Goal: Transaction & Acquisition: Book appointment/travel/reservation

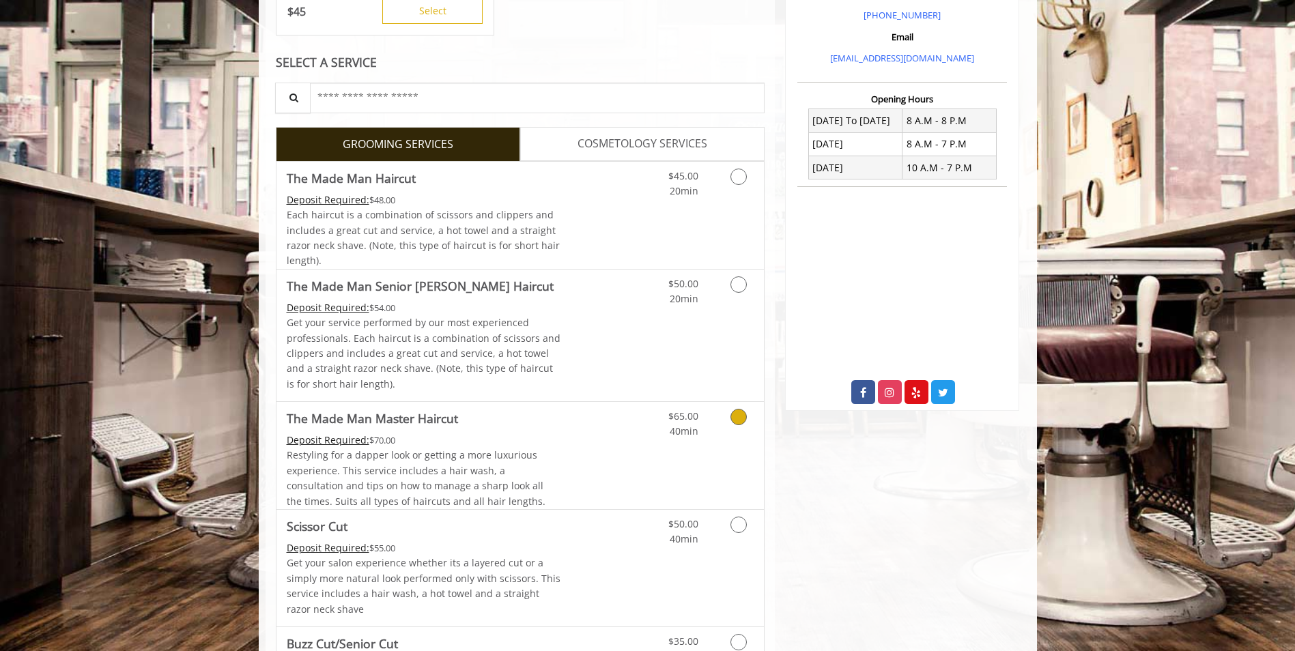
scroll to position [452, 0]
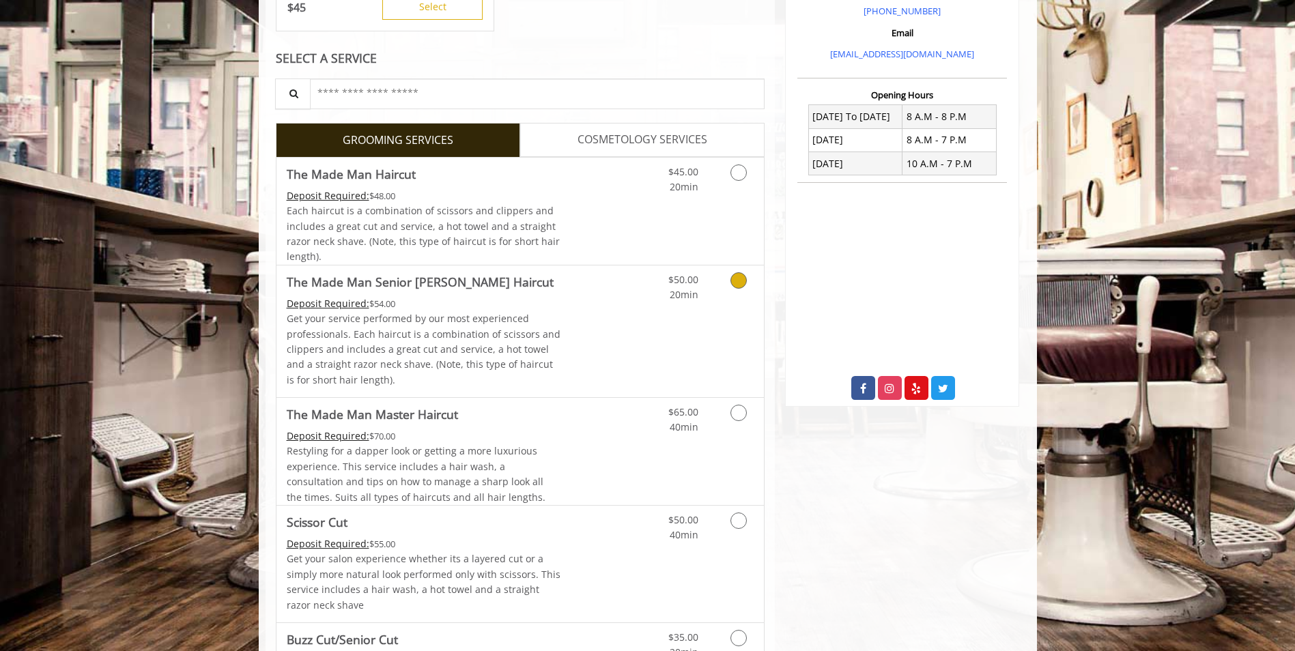
click at [735, 281] on icon "Grooming services" at bounding box center [738, 280] width 16 height 16
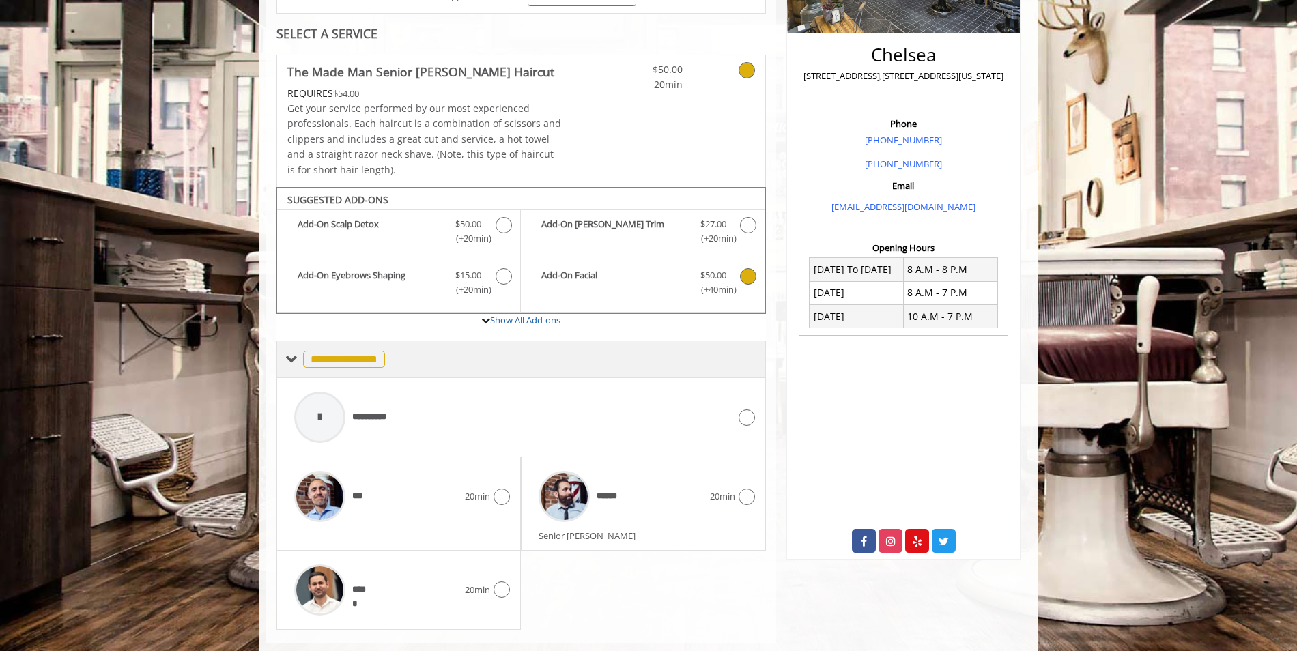
scroll to position [326, 0]
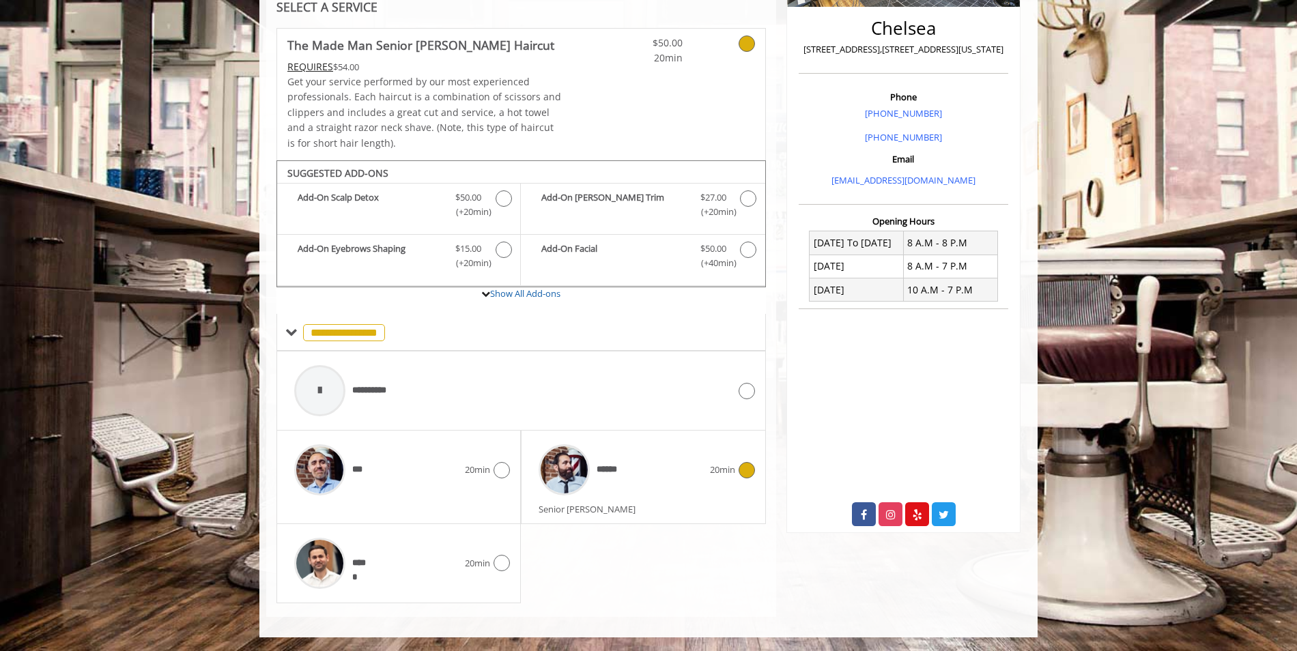
click at [749, 472] on icon at bounding box center [746, 470] width 16 height 16
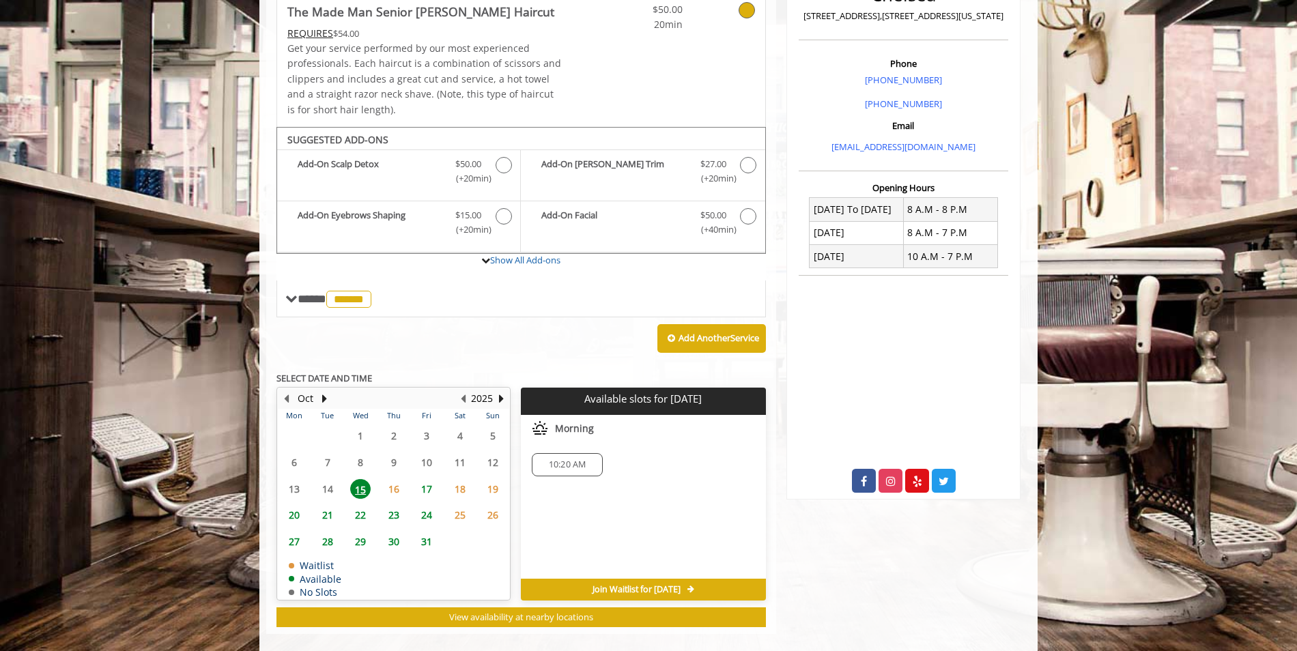
scroll to position [376, 0]
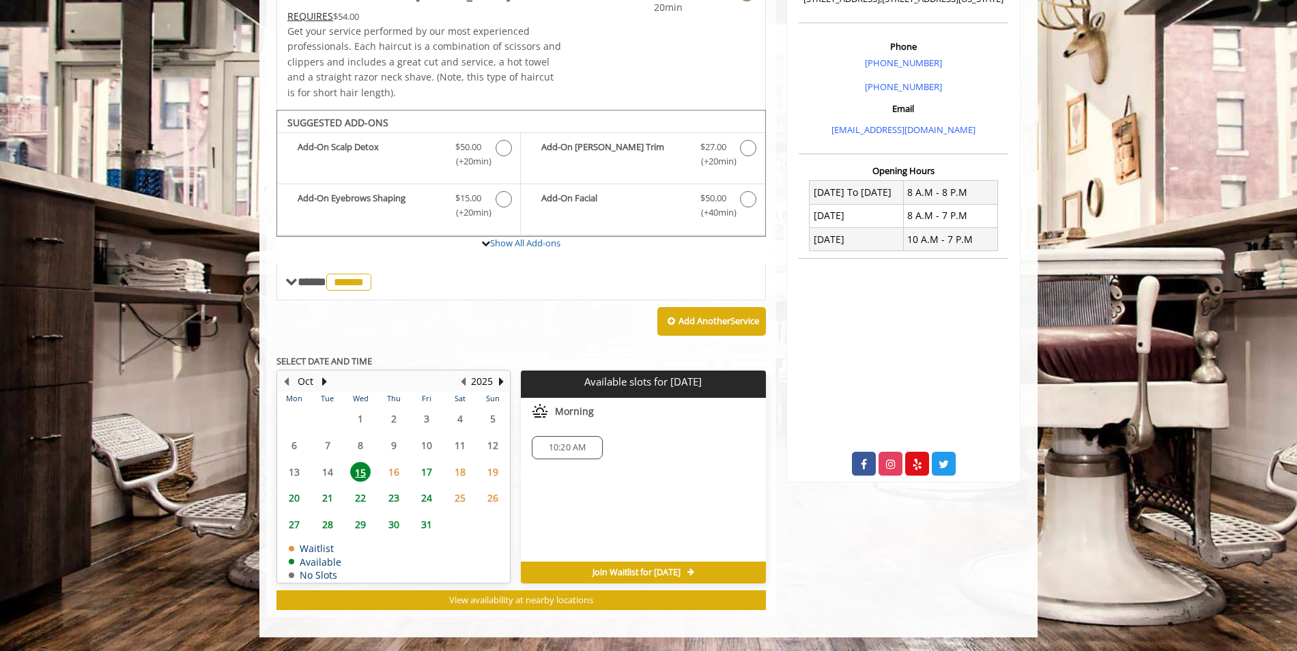
click at [392, 470] on span "16" at bounding box center [394, 472] width 20 height 20
click at [352, 474] on span "15" at bounding box center [360, 472] width 20 height 20
click at [427, 474] on span "17" at bounding box center [426, 472] width 20 height 20
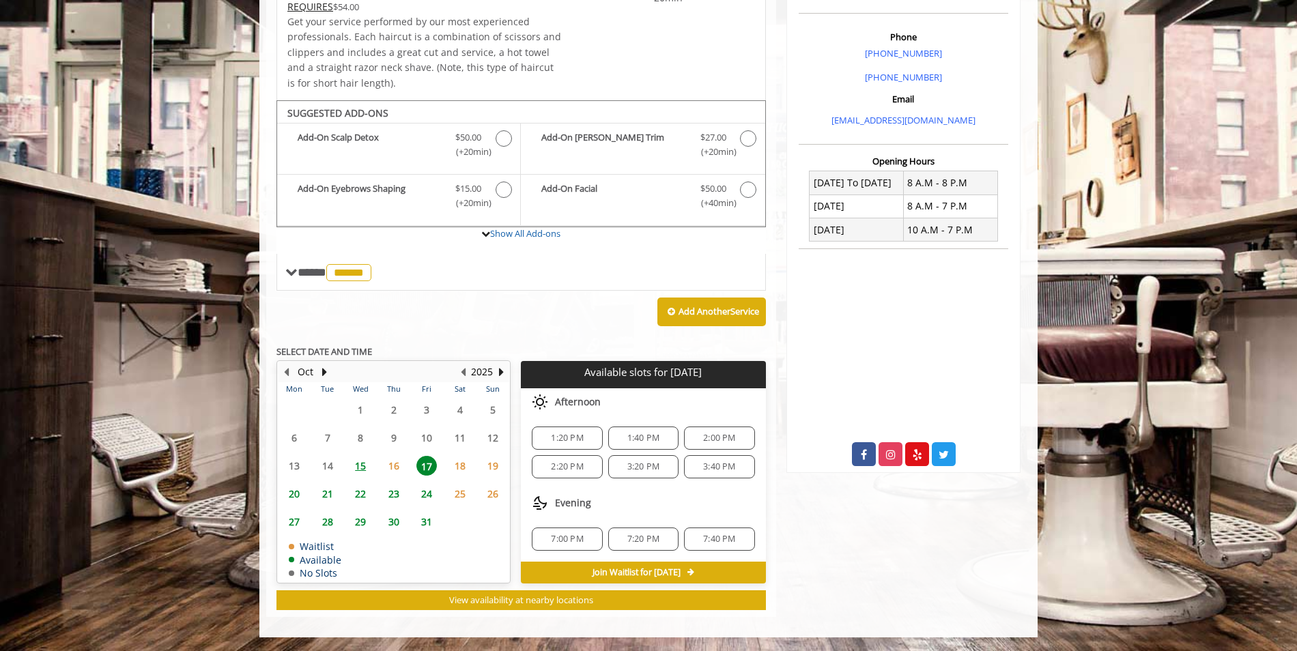
click at [582, 431] on div "1:20 PM" at bounding box center [567, 438] width 70 height 23
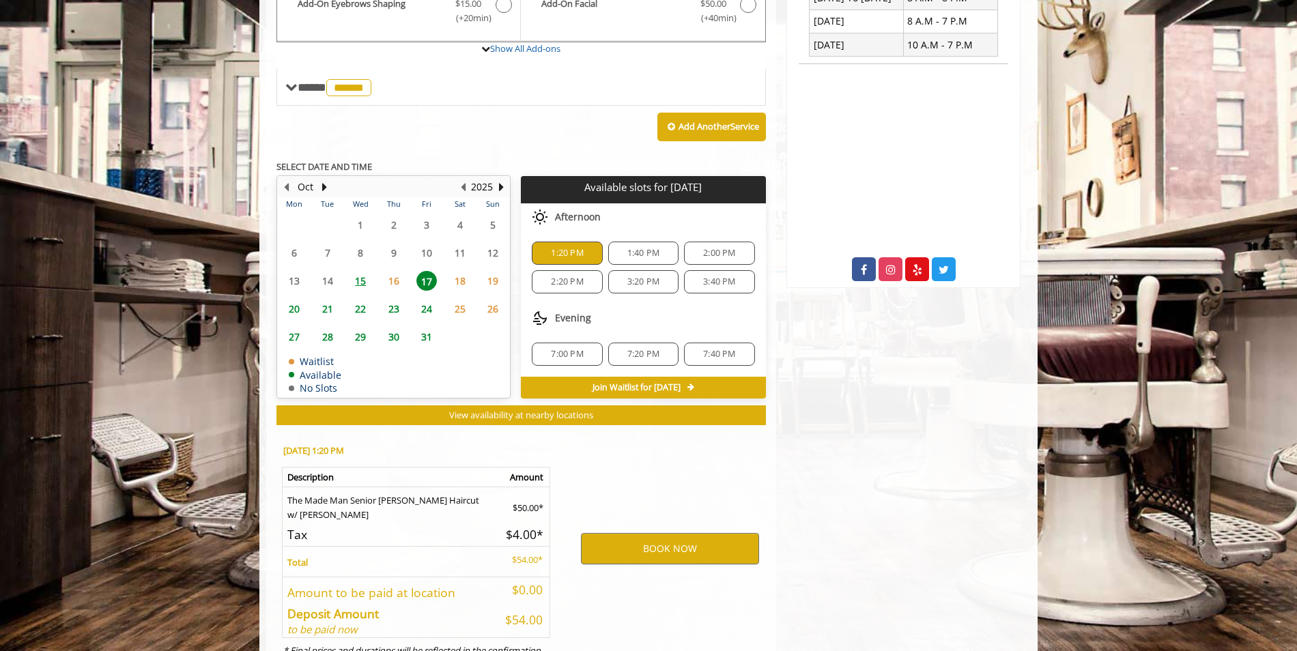
scroll to position [632, 0]
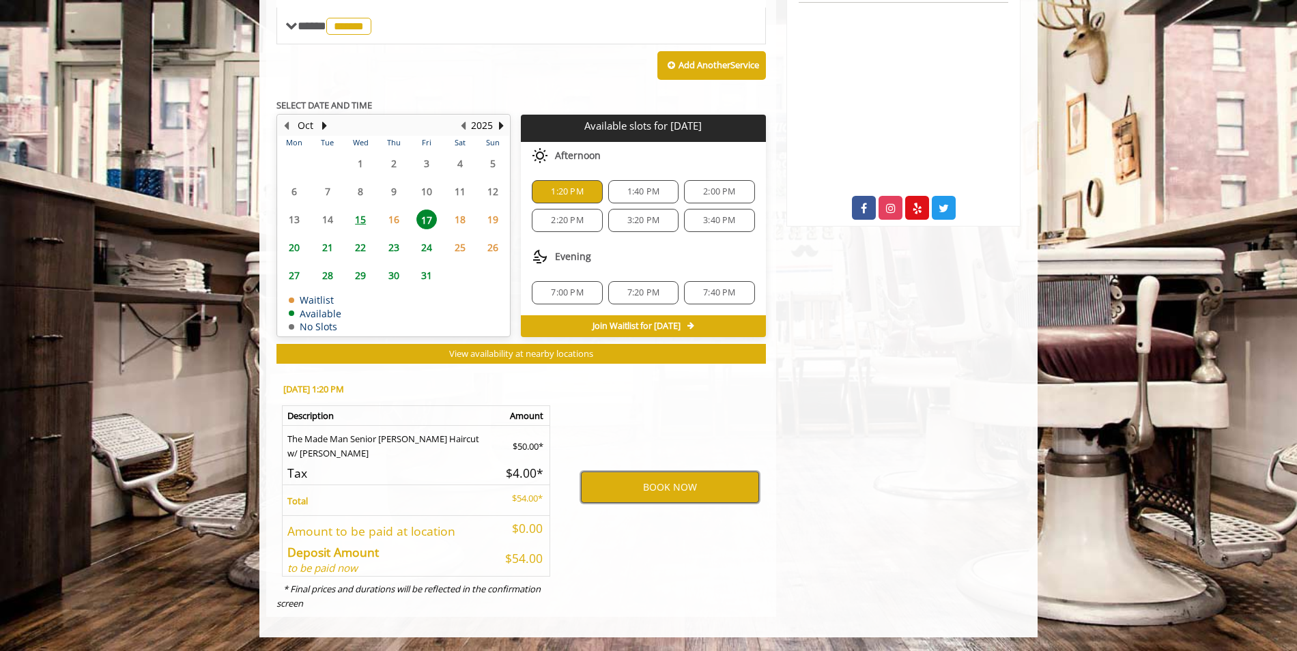
click at [654, 491] on button "BOOK NOW" at bounding box center [670, 487] width 178 height 31
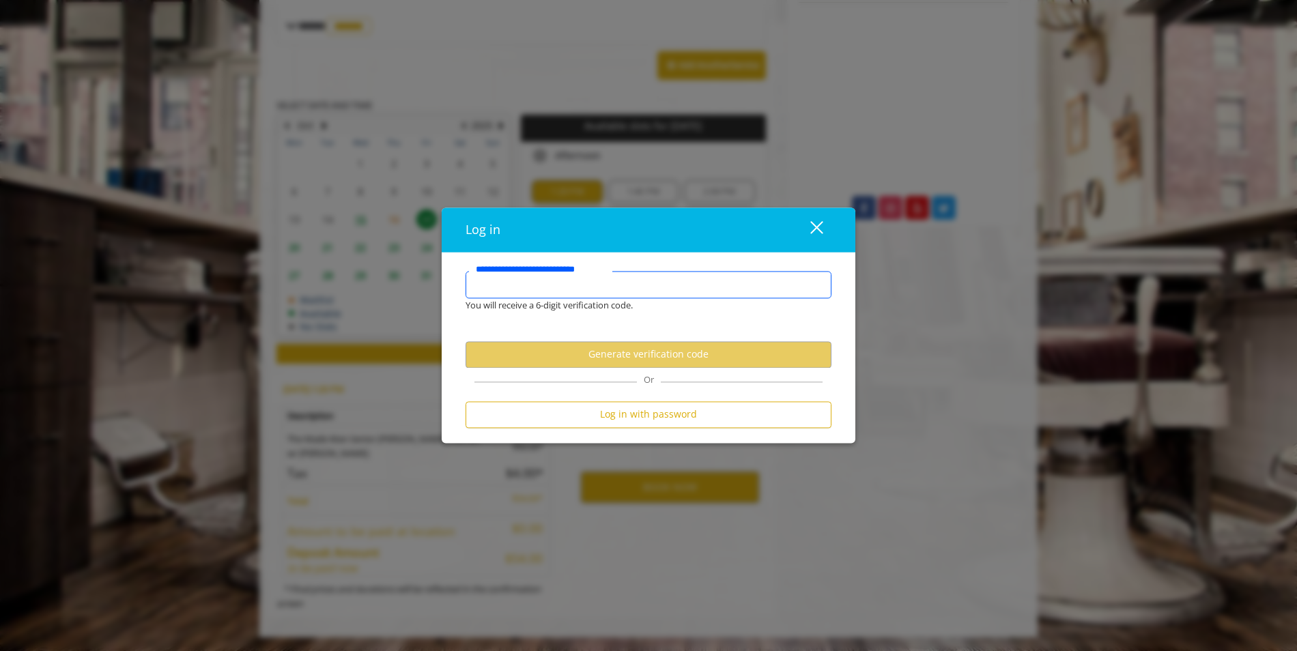
click at [611, 293] on input "**********" at bounding box center [648, 285] width 366 height 27
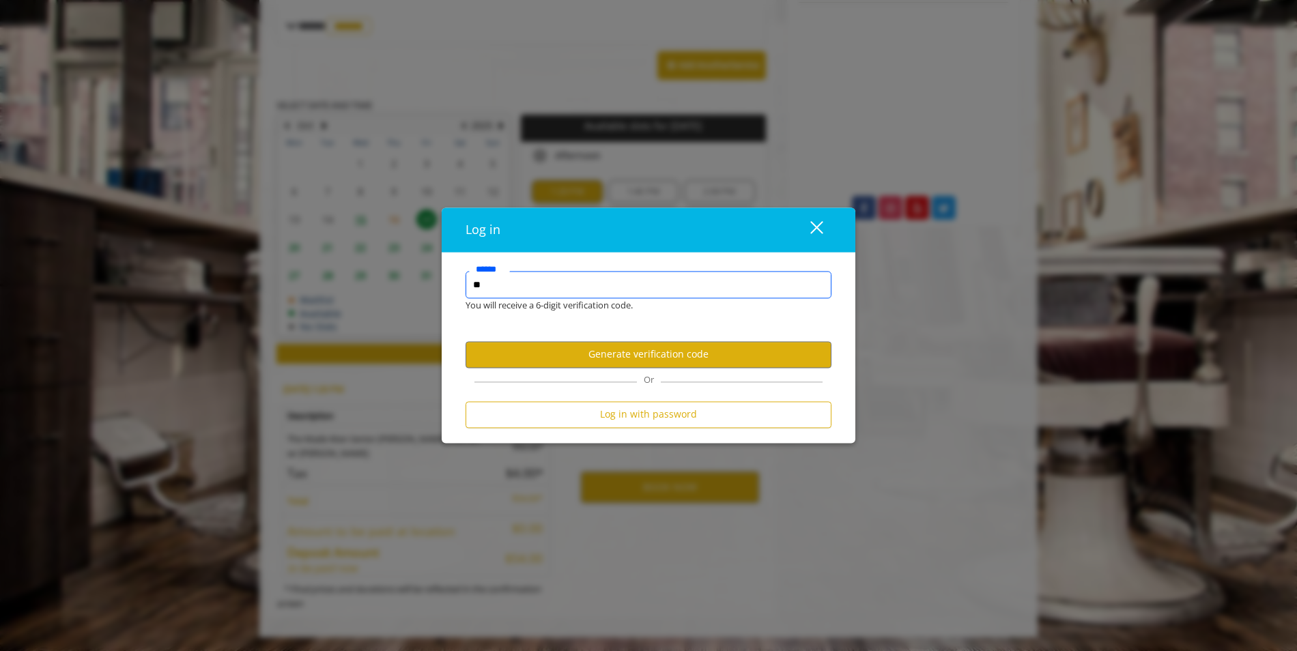
type input "*"
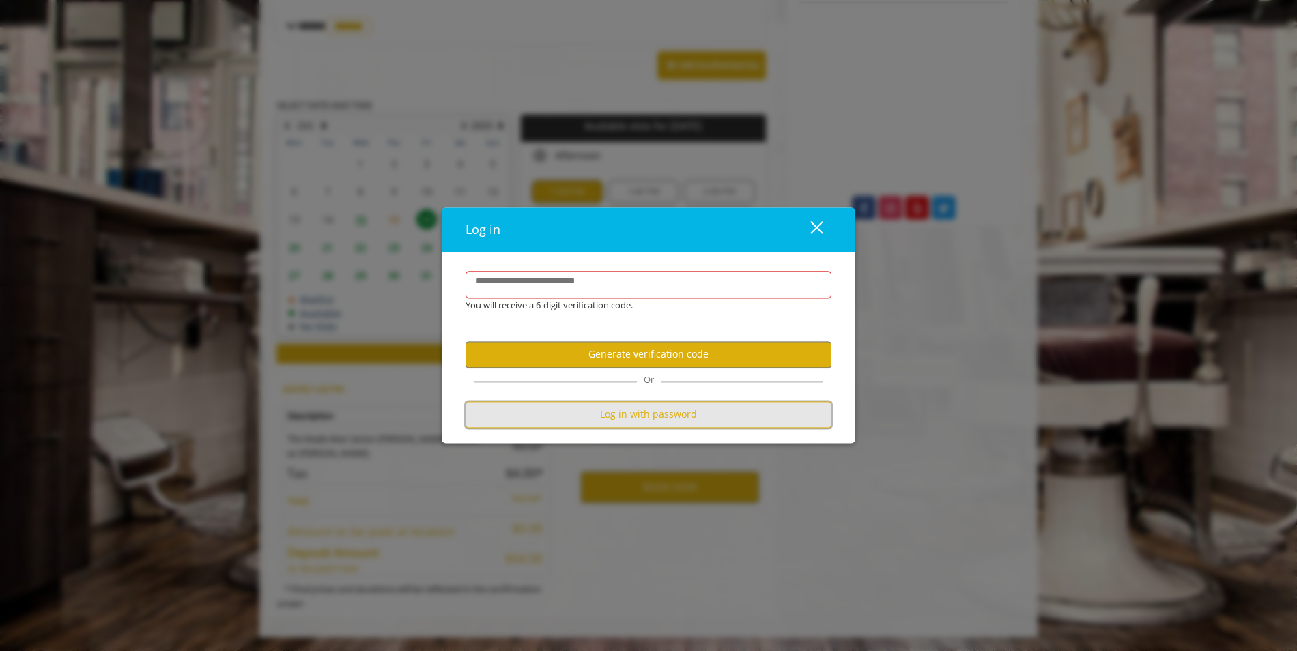
click at [624, 409] on button "Log in with password" at bounding box center [648, 414] width 366 height 27
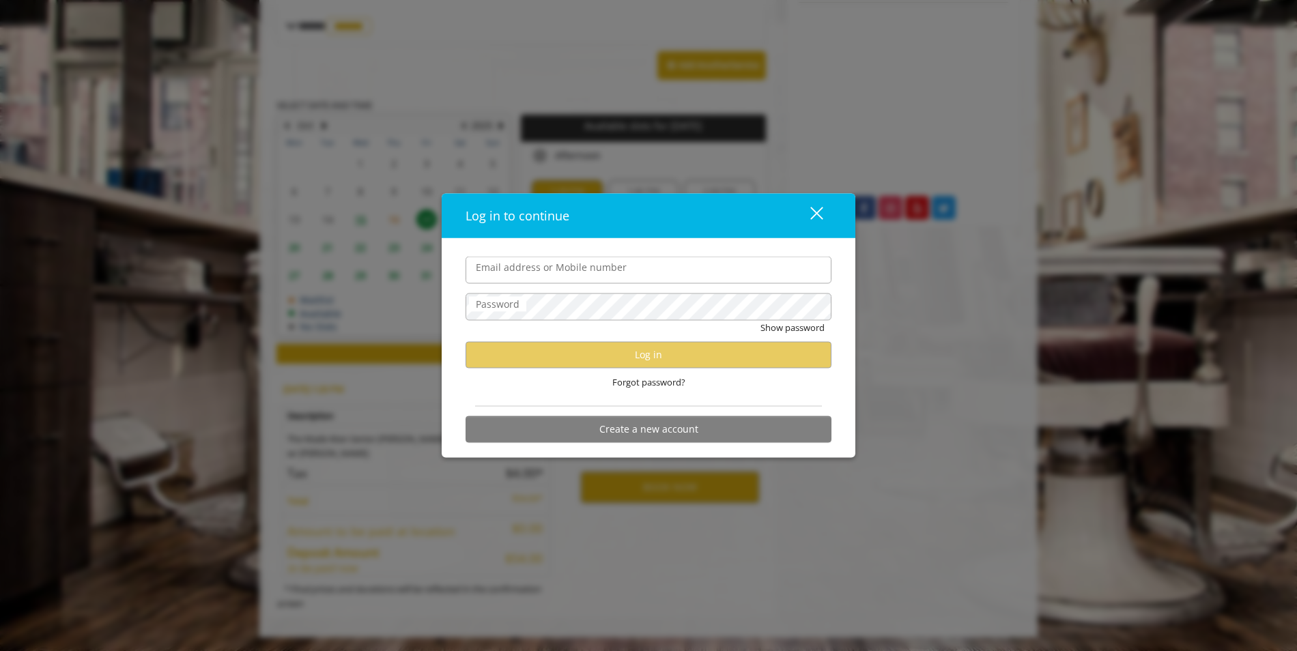
click at [590, 272] on input "Email address or Mobile number" at bounding box center [648, 270] width 366 height 27
type input "**********"
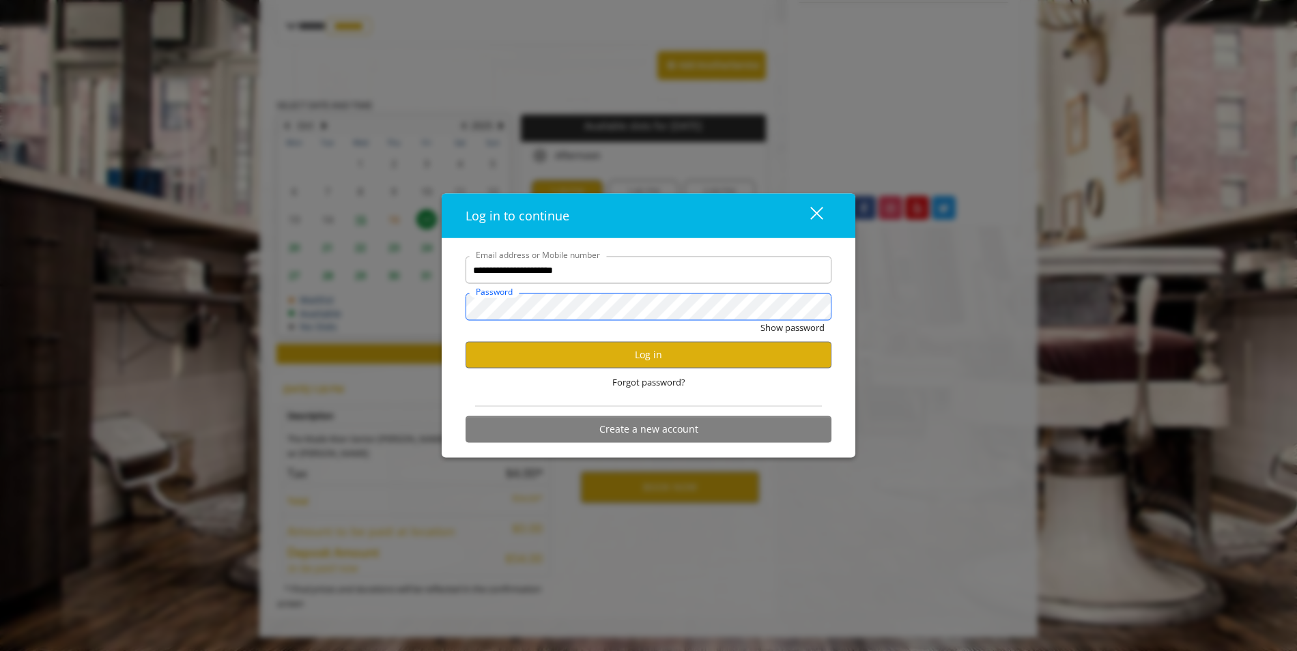
click at [760, 321] on button "Show password" at bounding box center [792, 328] width 64 height 14
click at [702, 362] on button "Log in" at bounding box center [648, 354] width 366 height 27
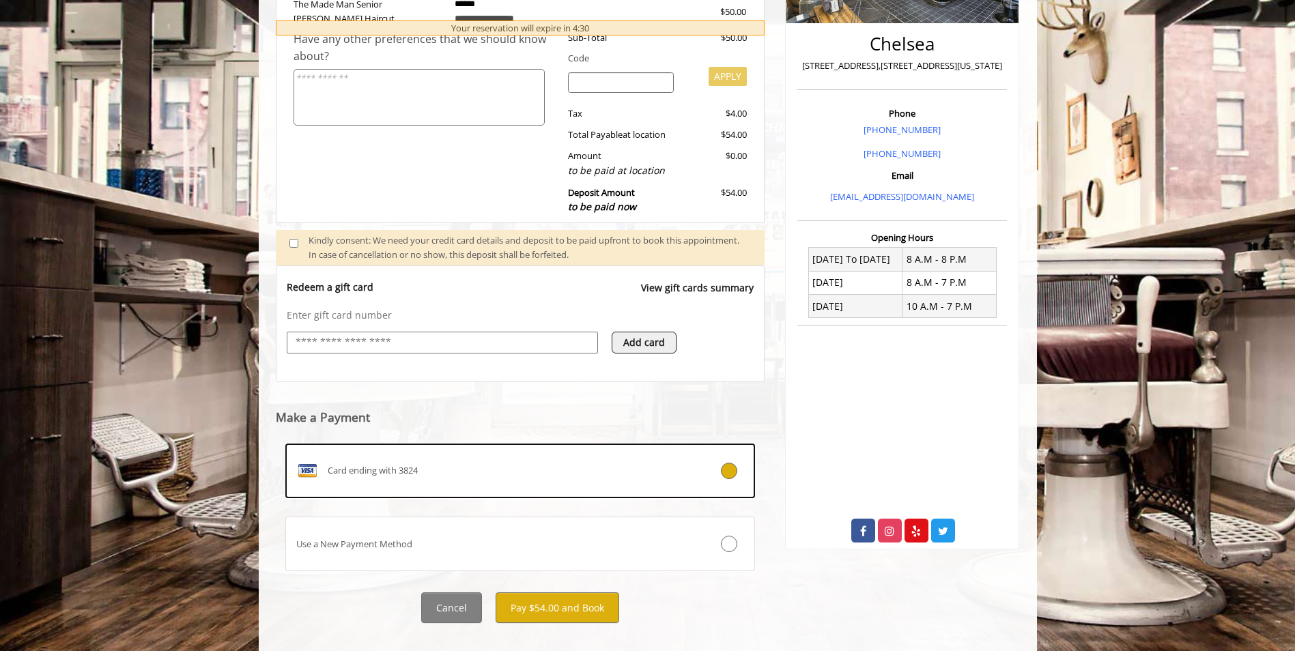
scroll to position [329, 0]
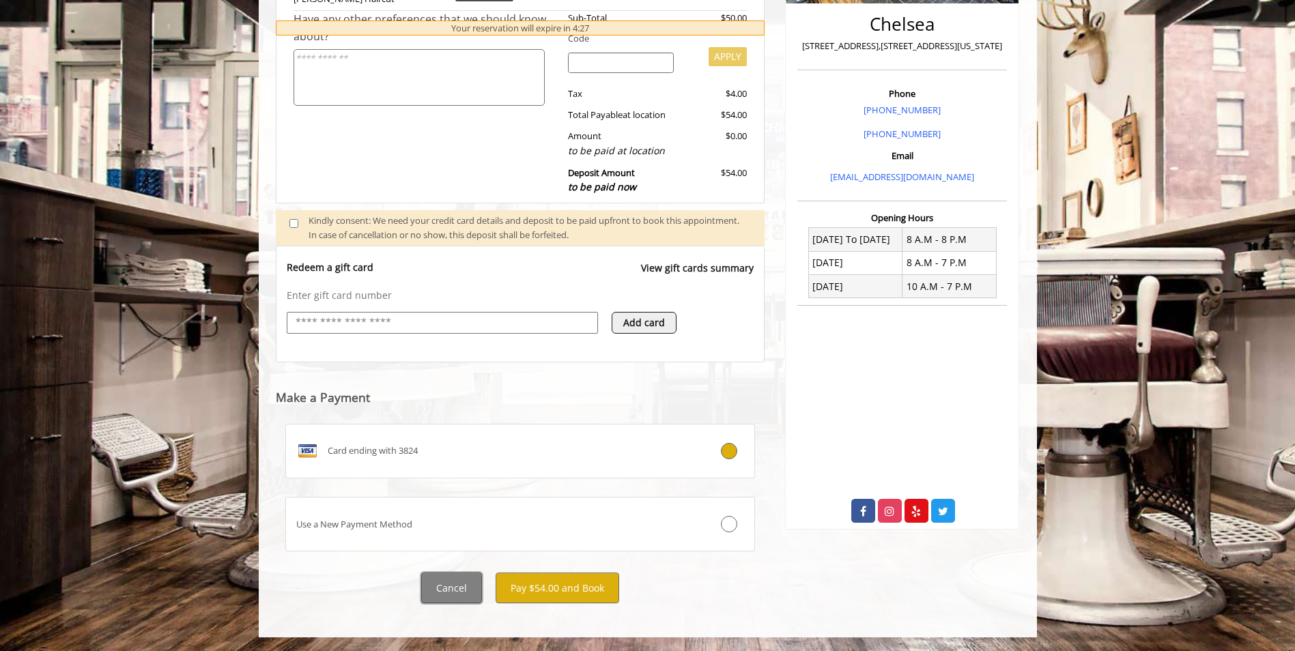
click at [458, 581] on button "Cancel" at bounding box center [451, 588] width 61 height 31
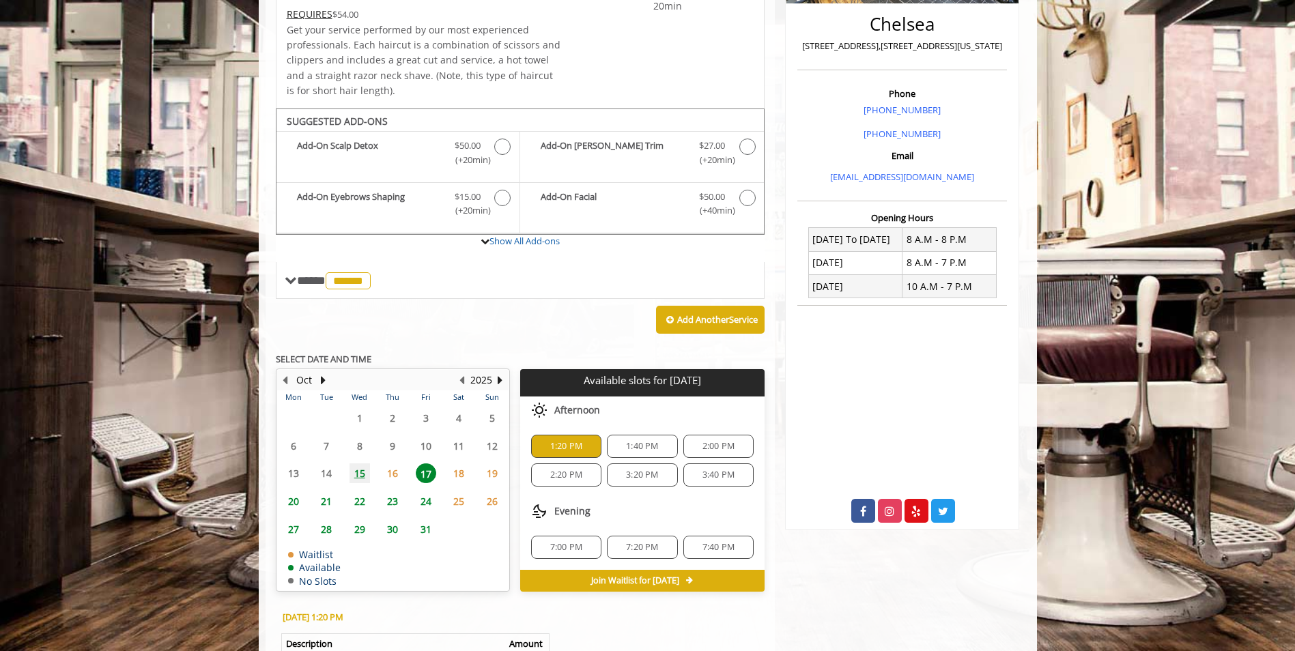
scroll to position [557, 0]
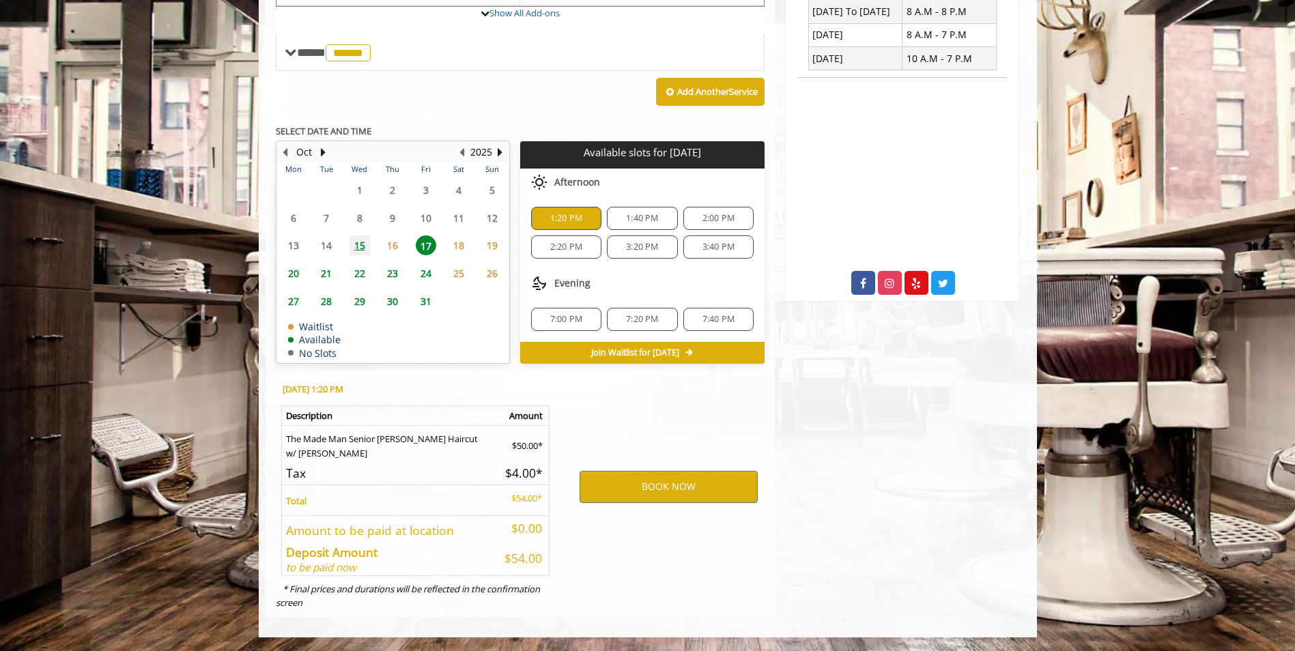
click at [644, 220] on span "1:40 PM" at bounding box center [642, 218] width 32 height 11
click at [668, 487] on button "BOOK NOW" at bounding box center [668, 486] width 178 height 31
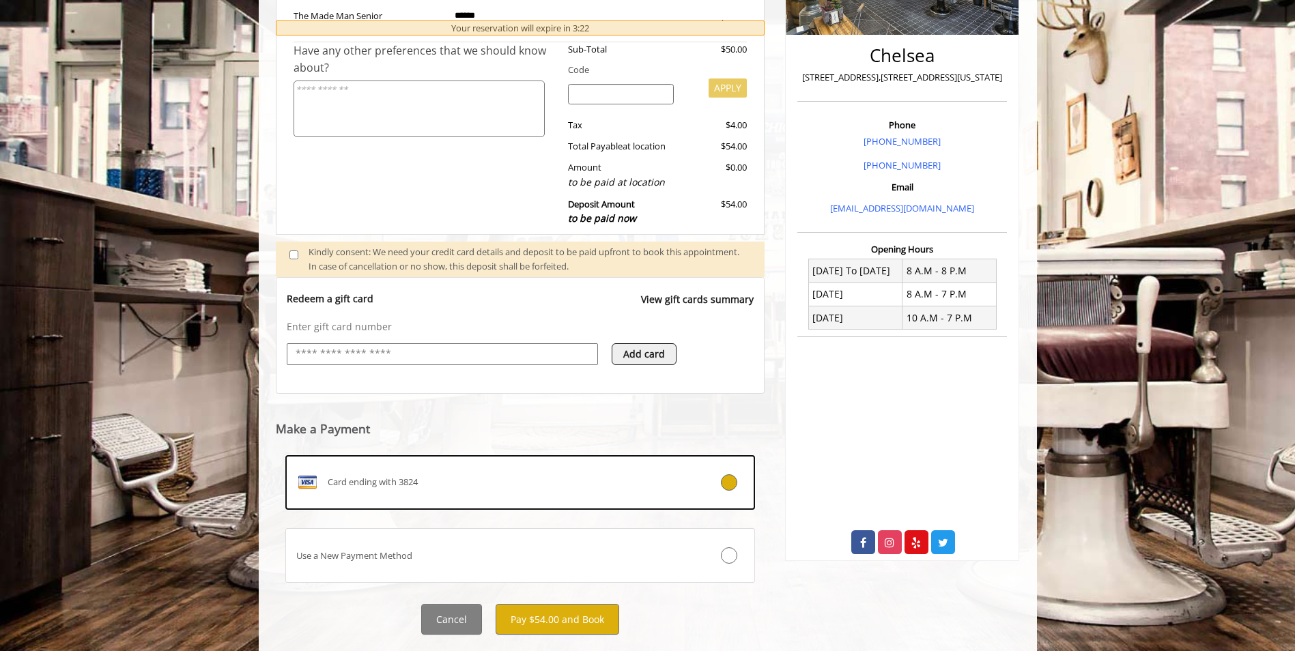
scroll to position [329, 0]
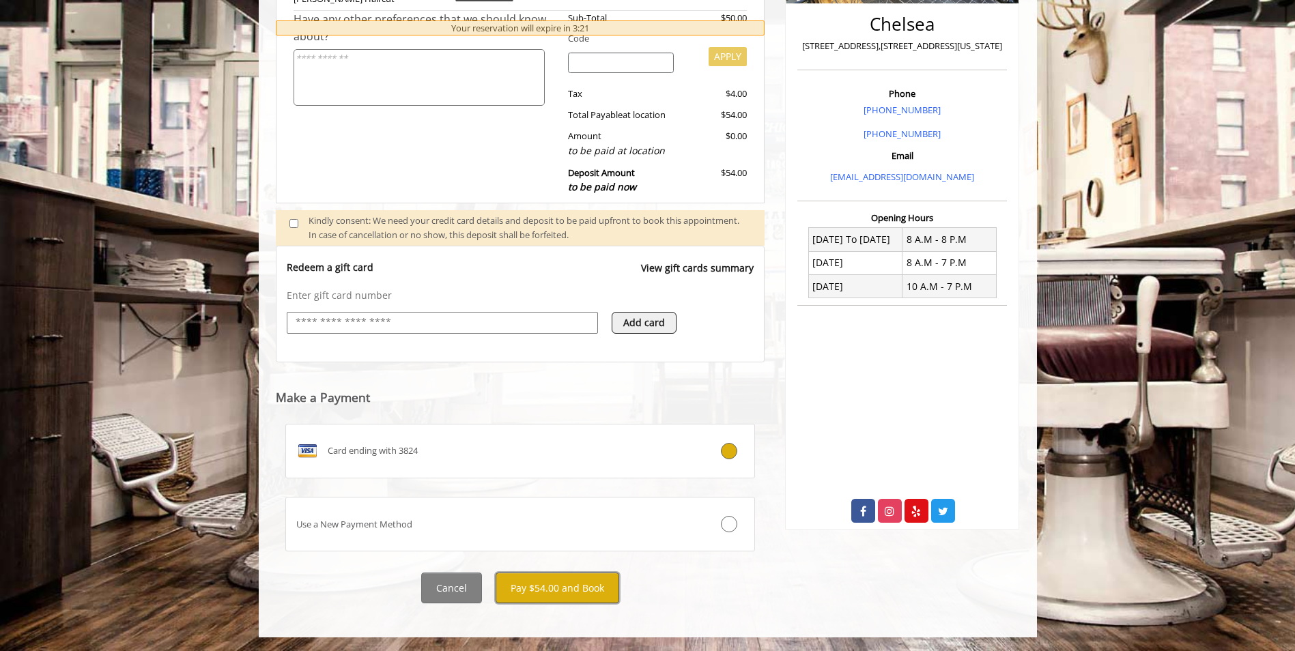
click at [594, 581] on button "Pay $54.00 and Book" at bounding box center [557, 588] width 124 height 31
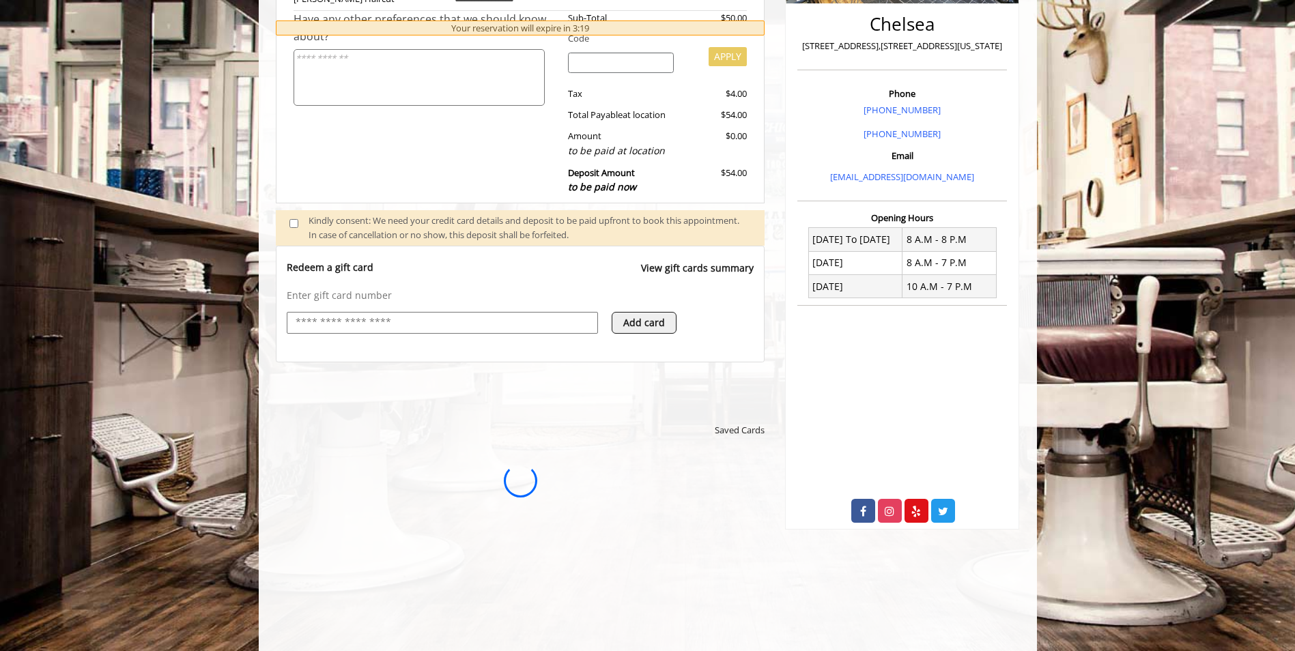
scroll to position [0, 0]
